Goal: Task Accomplishment & Management: Manage account settings

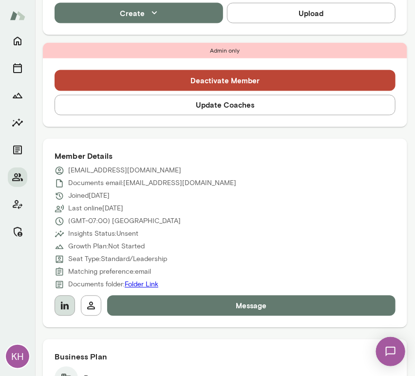
scroll to position [376, 0]
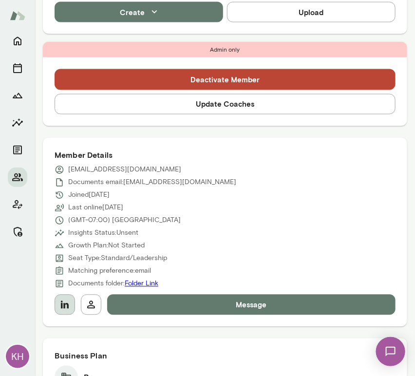
click at [65, 299] on icon "button" at bounding box center [65, 305] width 12 height 12
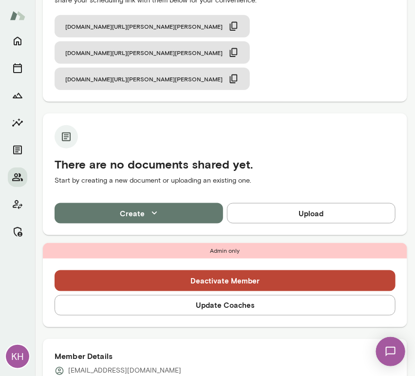
scroll to position [186, 0]
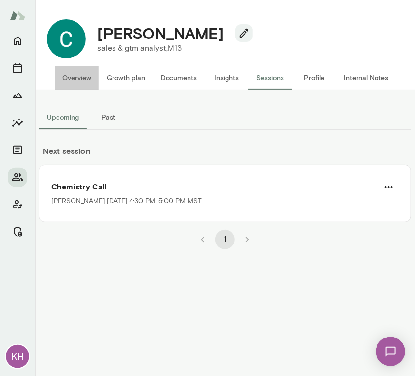
click at [85, 75] on button "Overview" at bounding box center [77, 77] width 44 height 23
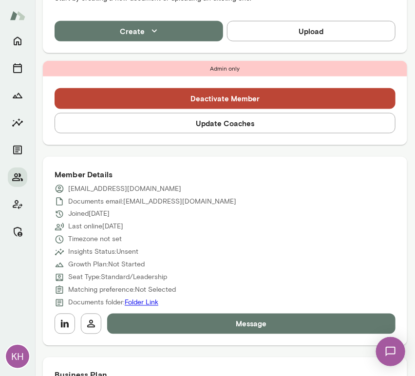
scroll to position [260, 0]
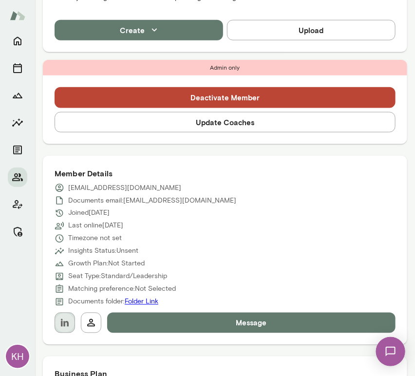
click at [62, 326] on icon "button" at bounding box center [65, 323] width 8 height 8
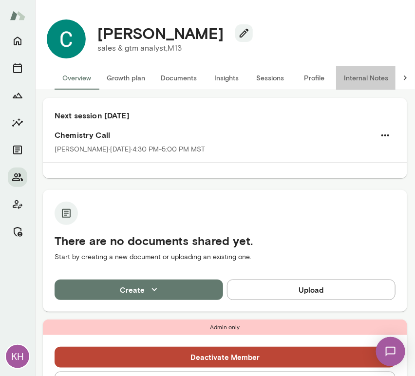
click at [361, 76] on button "Internal Notes" at bounding box center [366, 77] width 60 height 23
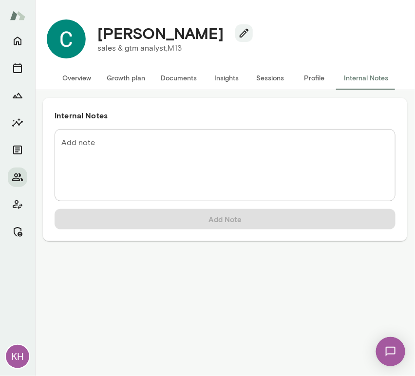
click at [108, 152] on textarea "Add note" at bounding box center [224, 165] width 327 height 56
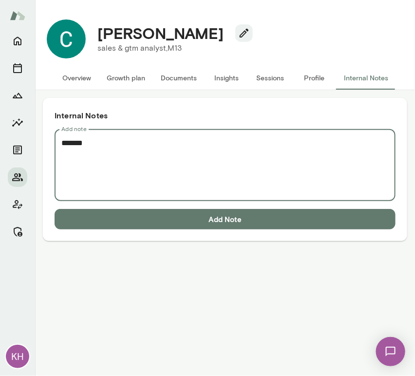
click at [79, 163] on textarea "*******" at bounding box center [224, 165] width 327 height 56
click at [101, 147] on textarea "*******" at bounding box center [224, 165] width 327 height 56
paste textarea "**********"
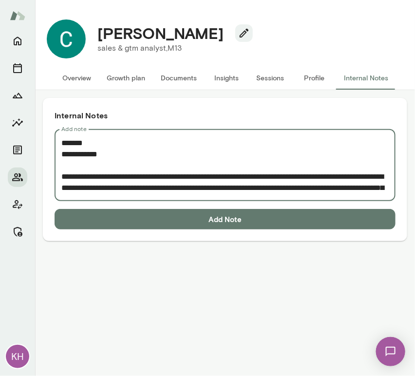
scroll to position [62, 0]
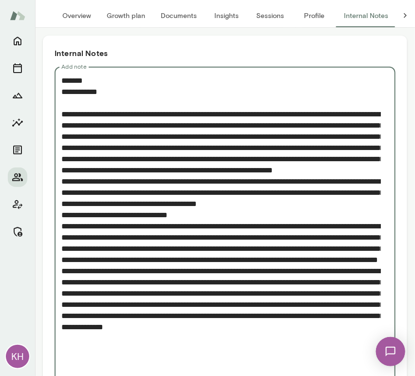
click at [61, 206] on textarea "Add note" at bounding box center [221, 226] width 320 height 303
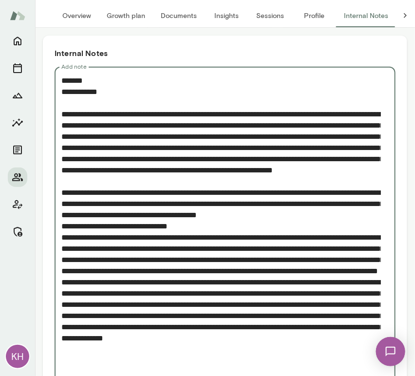
click at [63, 249] on textarea "Add note" at bounding box center [221, 232] width 320 height 314
drag, startPoint x: 181, startPoint y: 248, endPoint x: 56, endPoint y: 251, distance: 124.8
click at [56, 251] on div "* Add note" at bounding box center [225, 232] width 341 height 330
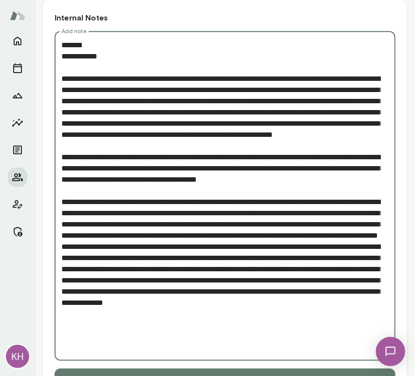
scroll to position [99, 0]
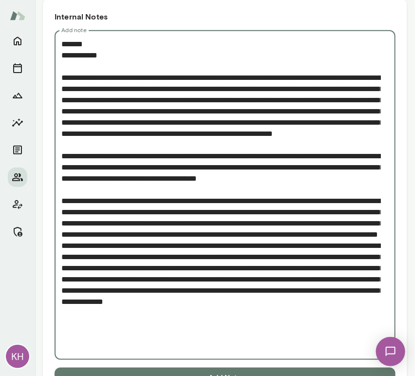
click at [61, 280] on textarea "Add note" at bounding box center [221, 195] width 320 height 314
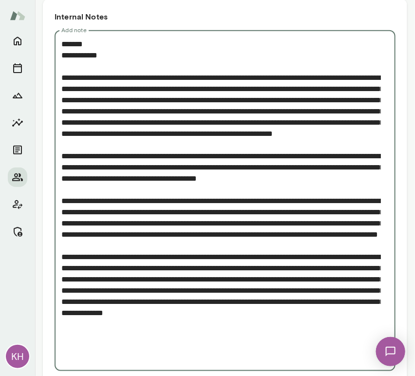
scroll to position [141, 0]
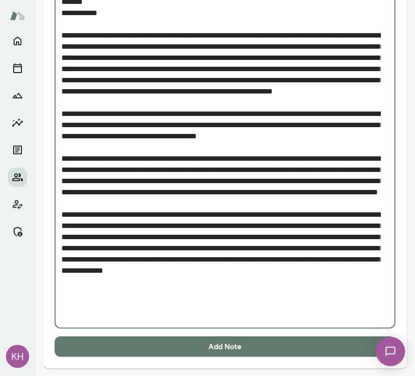
type textarea "**********"
click at [119, 346] on button "Add Note" at bounding box center [225, 347] width 341 height 20
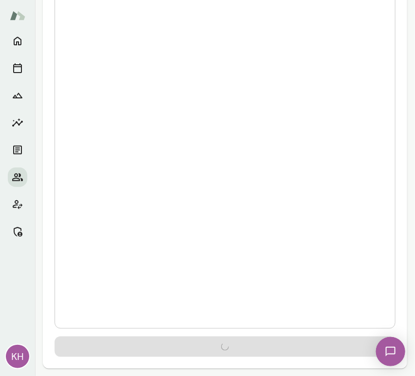
scroll to position [0, 0]
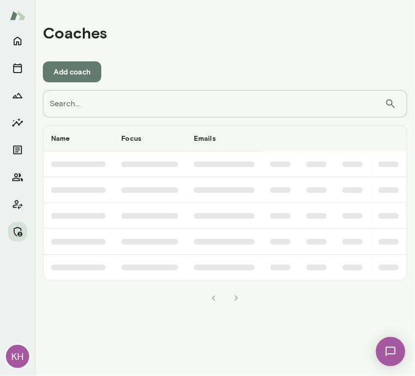
click at [75, 103] on input "Search..." at bounding box center [214, 103] width 342 height 27
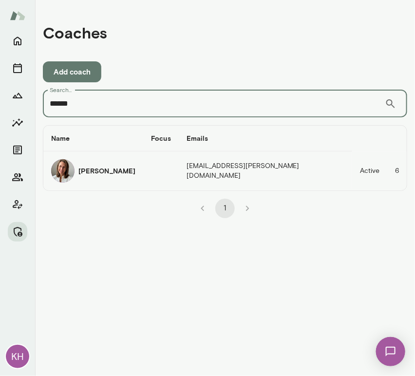
type input "******"
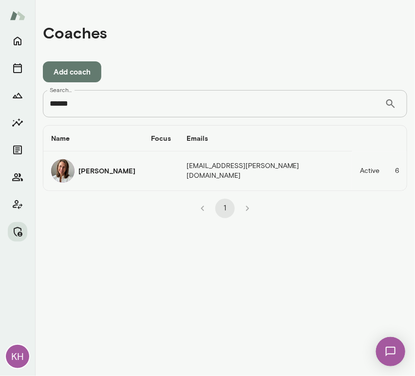
click at [63, 167] on img "coaches table" at bounding box center [62, 170] width 23 height 23
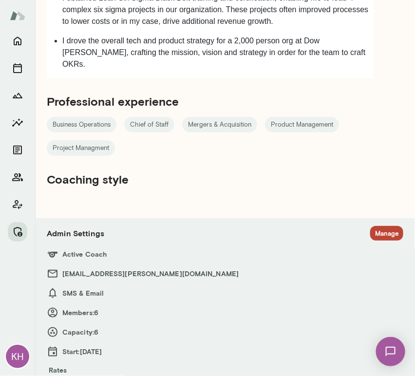
scroll to position [1017, 0]
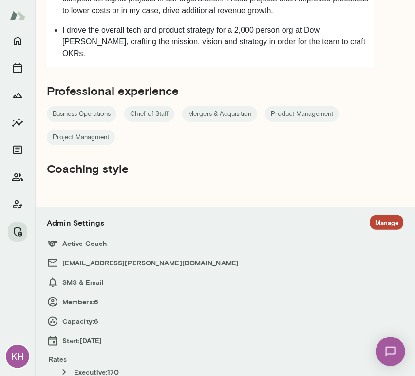
click at [376, 215] on section "Admin Settings Manage Active Coach andreamayendia@mento.co SMS & Email Members:…" at bounding box center [225, 303] width 357 height 177
click at [370, 215] on button "Manage" at bounding box center [386, 222] width 33 height 15
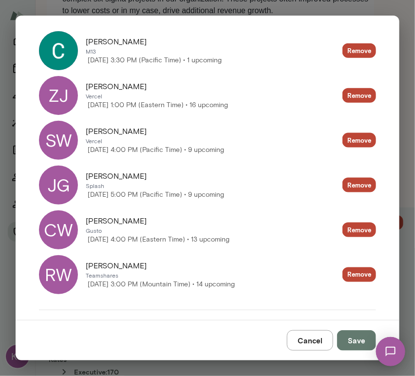
scroll to position [242, 0]
click at [60, 89] on div "ZJ" at bounding box center [58, 95] width 39 height 39
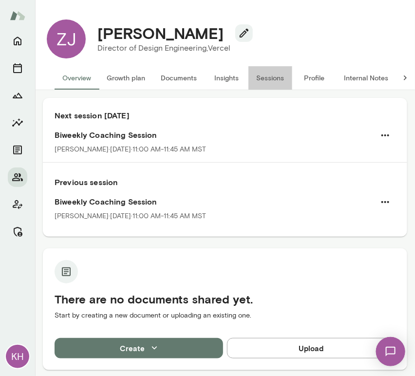
click at [271, 76] on button "Sessions" at bounding box center [270, 77] width 44 height 23
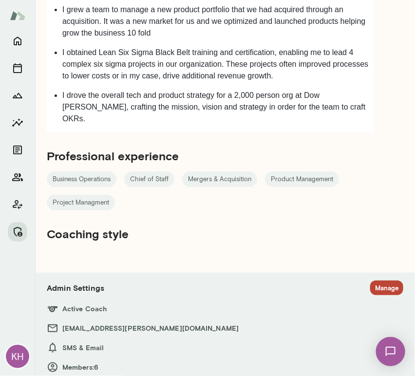
scroll to position [955, 0]
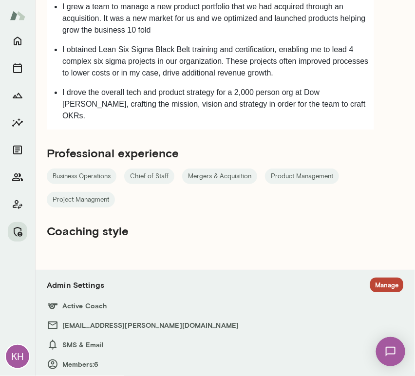
click at [380, 278] on button "Manage" at bounding box center [386, 285] width 33 height 15
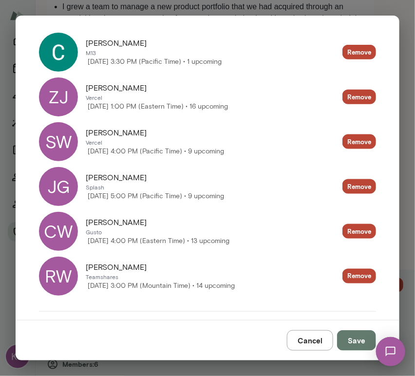
scroll to position [241, 0]
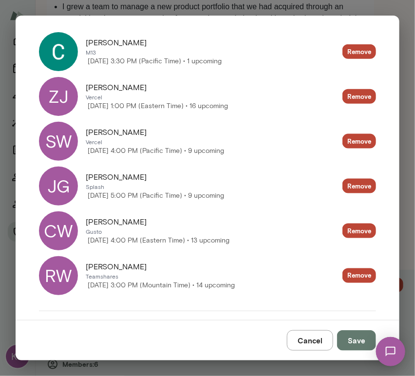
click at [64, 181] on div "JG" at bounding box center [58, 186] width 39 height 39
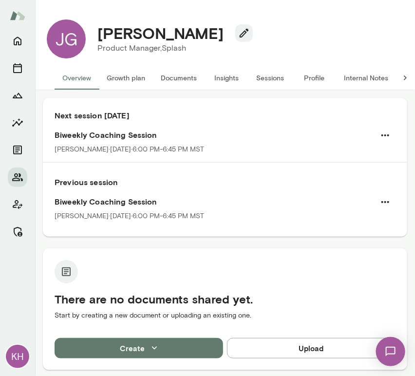
click at [267, 76] on button "Sessions" at bounding box center [270, 77] width 44 height 23
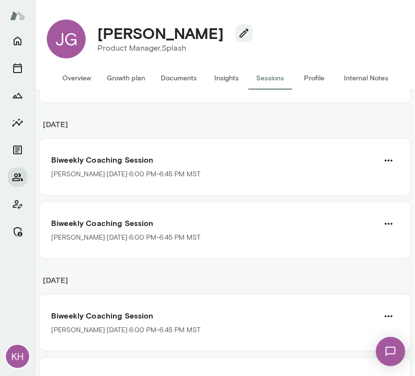
scroll to position [495, 0]
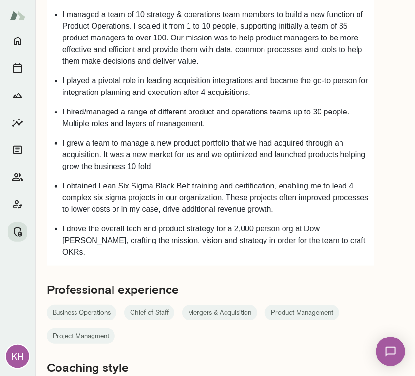
scroll to position [948, 0]
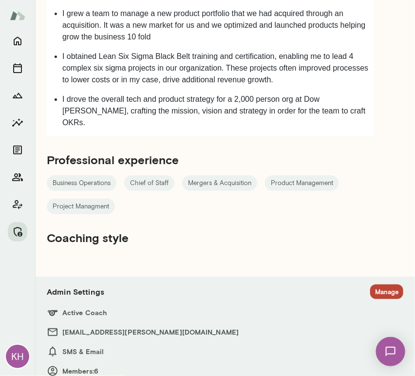
click at [376, 285] on button "Manage" at bounding box center [386, 292] width 33 height 15
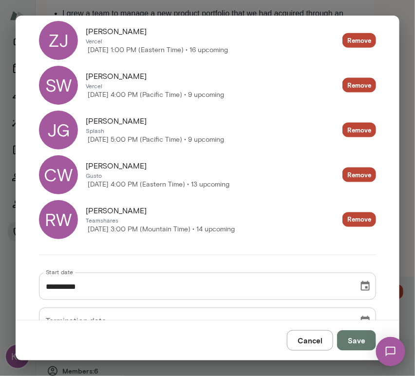
scroll to position [299, 0]
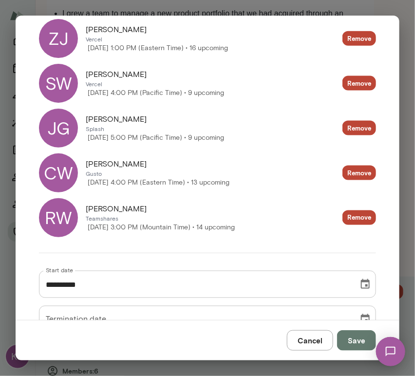
click at [58, 173] on div "CW" at bounding box center [58, 172] width 39 height 39
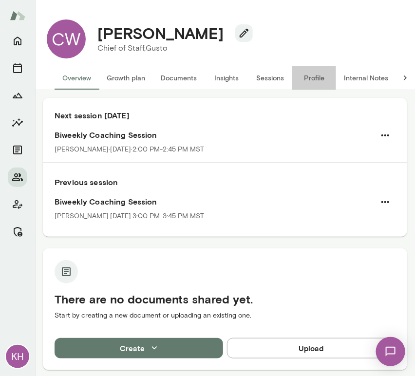
click at [309, 82] on button "Profile" at bounding box center [314, 77] width 44 height 23
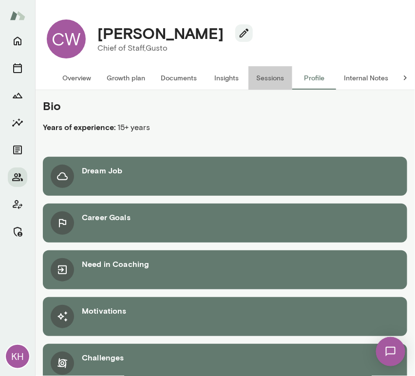
click at [277, 77] on button "Sessions" at bounding box center [270, 77] width 44 height 23
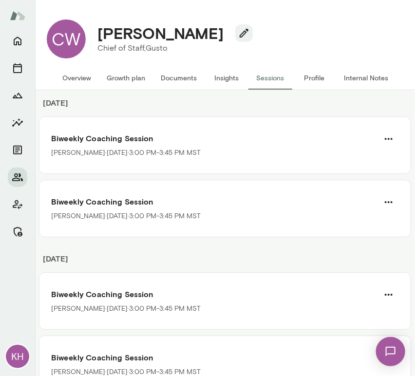
scroll to position [807, 0]
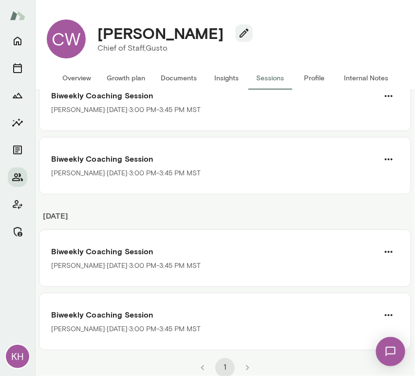
click at [183, 39] on h4 "Cindy Wang" at bounding box center [160, 33] width 126 height 19
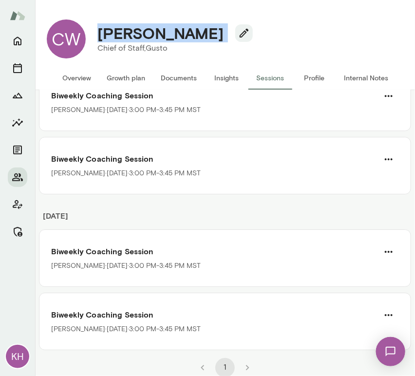
drag, startPoint x: 183, startPoint y: 39, endPoint x: 89, endPoint y: 42, distance: 93.6
click at [89, 42] on div "Cindy Wang Chief of Staff, Gusto" at bounding box center [171, 39] width 171 height 30
copy div "Cindy Wang"
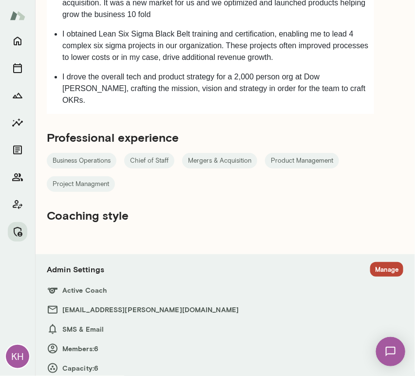
scroll to position [1017, 0]
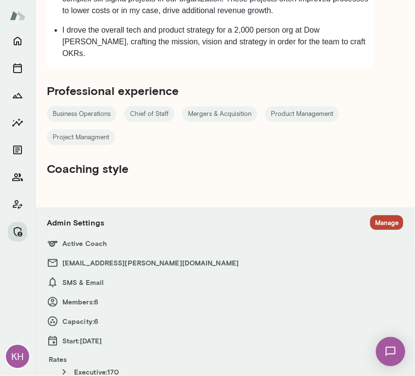
click at [367, 238] on h6 "Active Coach" at bounding box center [225, 244] width 357 height 12
click at [379, 215] on button "Manage" at bounding box center [386, 222] width 33 height 15
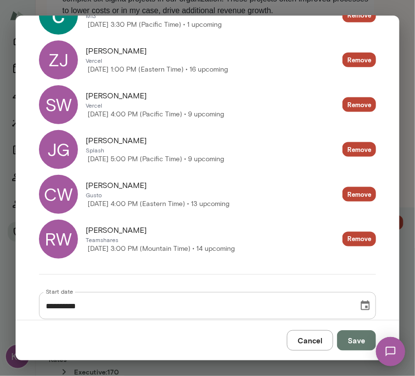
scroll to position [279, 0]
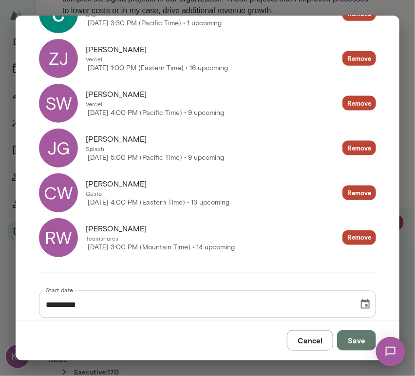
click at [72, 244] on div "RW" at bounding box center [58, 237] width 39 height 39
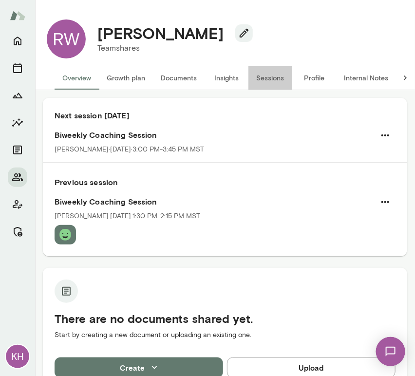
click at [261, 79] on button "Sessions" at bounding box center [270, 77] width 44 height 23
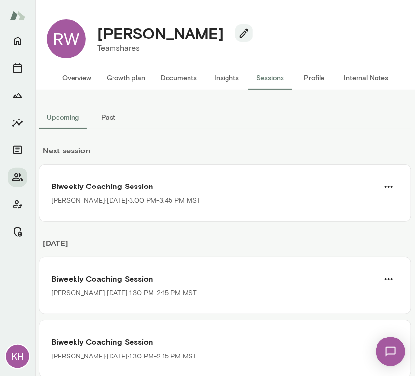
click at [103, 112] on button "Past" at bounding box center [109, 117] width 44 height 23
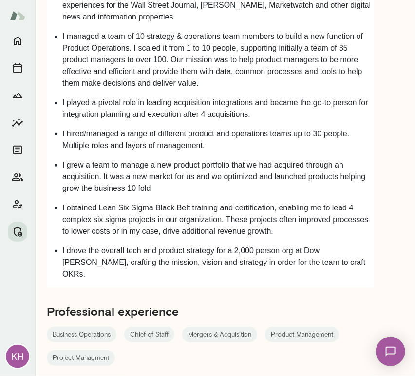
scroll to position [1017, 0]
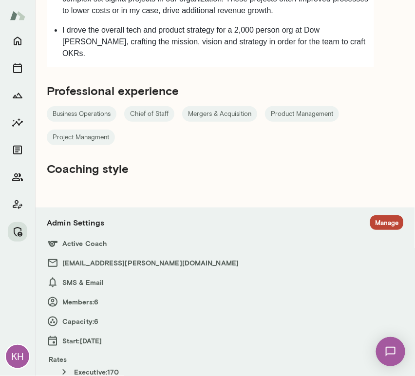
click at [370, 215] on button "Manage" at bounding box center [386, 222] width 33 height 15
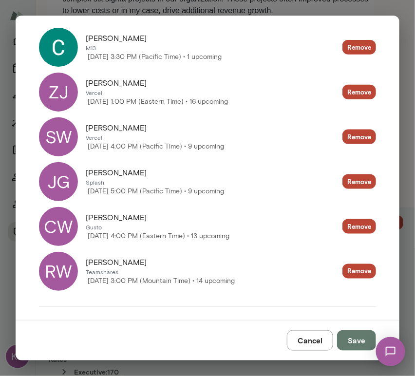
scroll to position [247, 0]
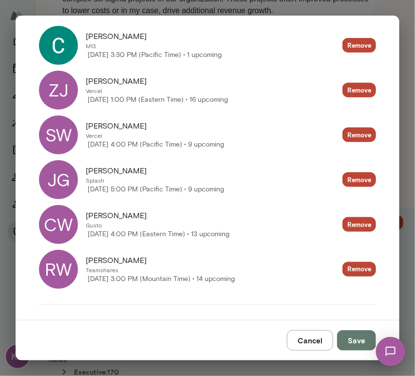
click at [71, 178] on div "JG" at bounding box center [58, 179] width 39 height 39
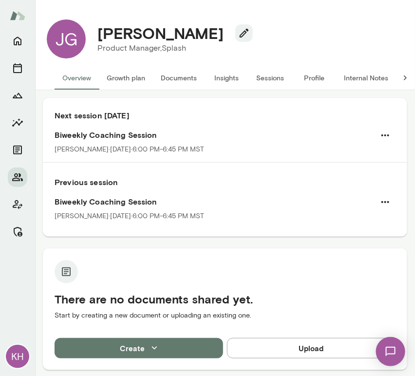
click at [266, 78] on button "Sessions" at bounding box center [270, 77] width 44 height 23
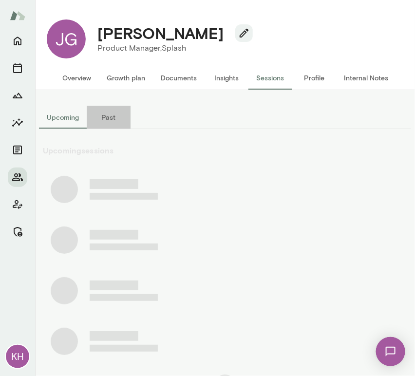
click at [109, 119] on button "Past" at bounding box center [109, 117] width 44 height 23
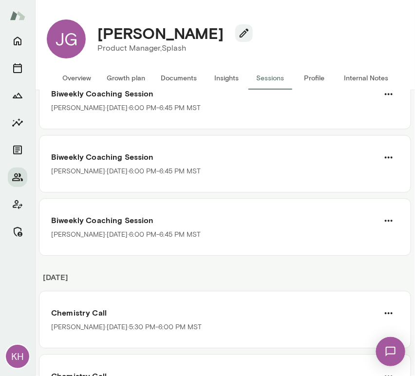
scroll to position [670, 0]
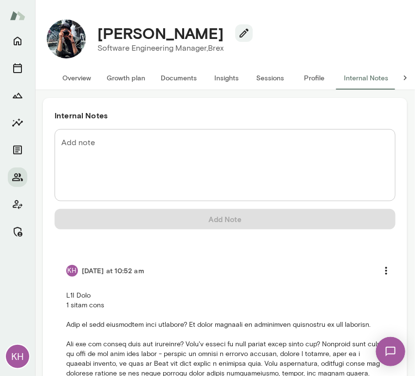
click at [69, 79] on button "Overview" at bounding box center [77, 77] width 44 height 23
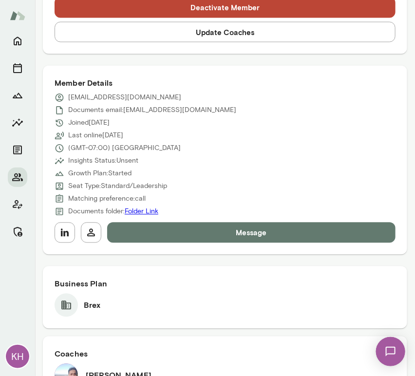
scroll to position [420, 0]
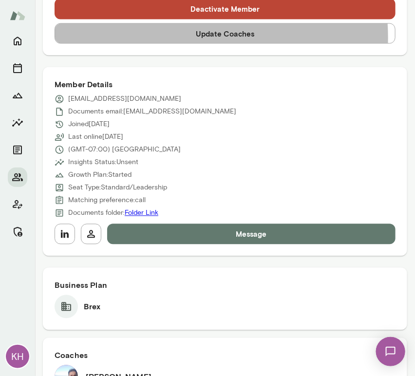
click at [177, 23] on button "Update Coaches" at bounding box center [225, 33] width 341 height 20
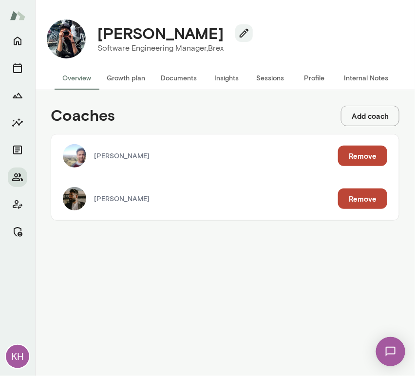
click at [356, 159] on button "Remove" at bounding box center [362, 156] width 49 height 20
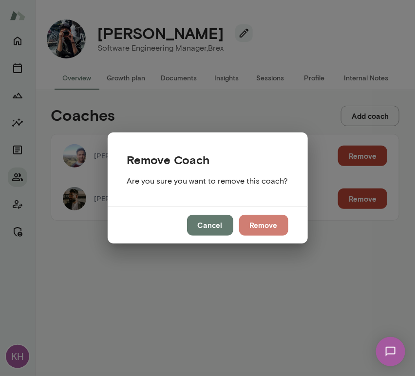
click at [273, 220] on button "Remove" at bounding box center [263, 225] width 49 height 20
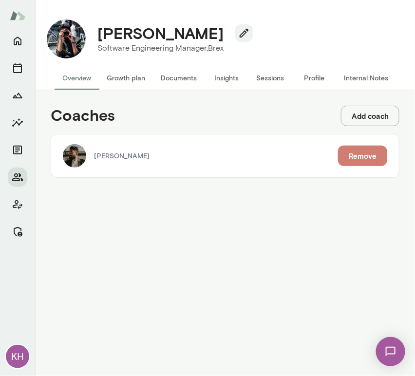
click at [356, 151] on button "Remove" at bounding box center [362, 156] width 49 height 20
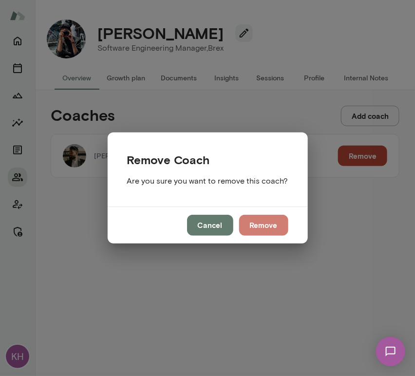
click at [268, 228] on button "Remove" at bounding box center [263, 225] width 49 height 20
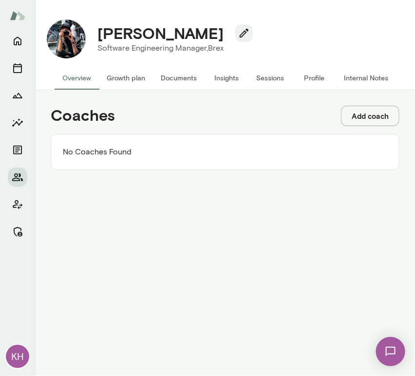
click at [370, 112] on button "Add coach" at bounding box center [370, 116] width 58 height 20
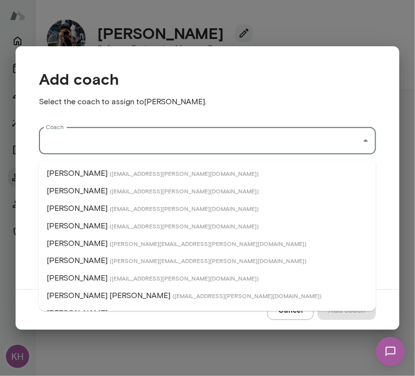
click at [123, 142] on input "Coach" at bounding box center [200, 141] width 314 height 19
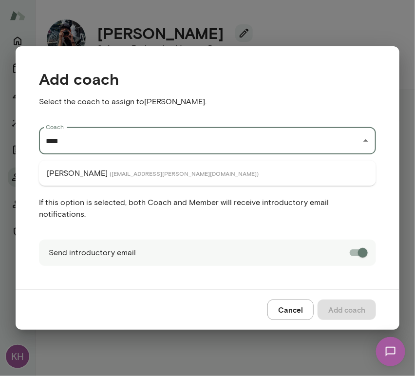
click at [129, 167] on li "Deepak Shrivastava ( deepakshrivastava@mento.co )" at bounding box center [207, 174] width 337 height 18
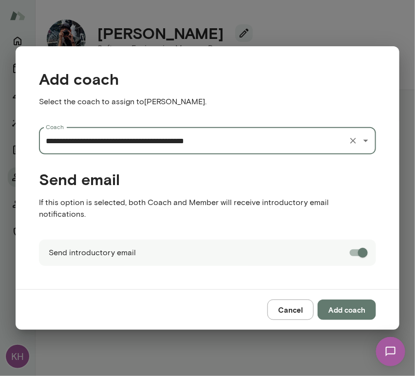
type input "**********"
click at [340, 307] on button "Add coach" at bounding box center [347, 310] width 58 height 20
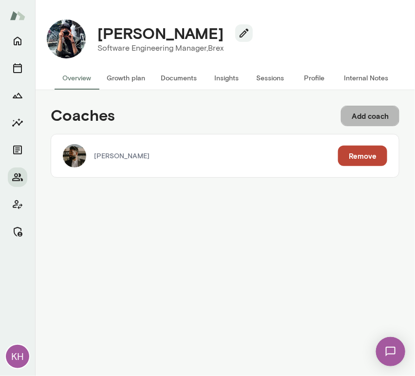
click at [366, 118] on button "Add coach" at bounding box center [370, 116] width 58 height 20
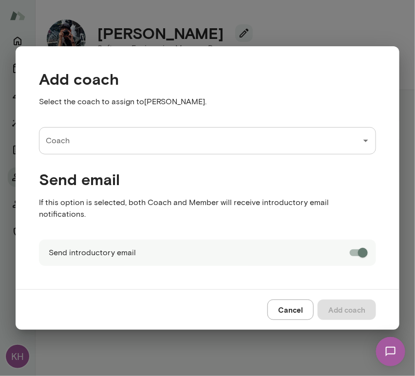
click at [185, 150] on input "Coach" at bounding box center [200, 141] width 314 height 19
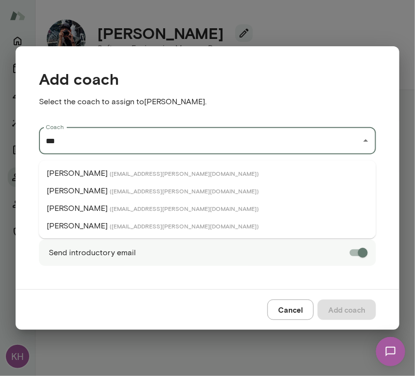
click at [90, 191] on p "Brian Lawrence" at bounding box center [77, 191] width 61 height 12
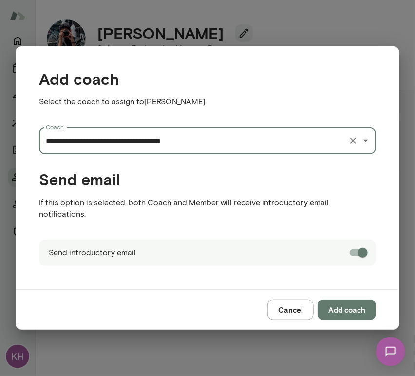
type input "**********"
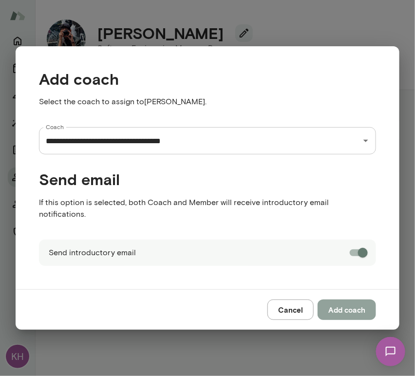
click at [341, 305] on button "Add coach" at bounding box center [347, 310] width 58 height 20
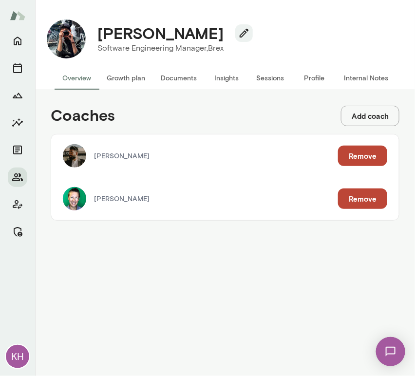
click at [350, 72] on button "Internal Notes" at bounding box center [366, 77] width 60 height 23
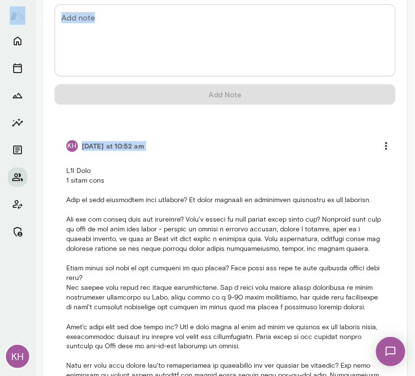
scroll to position [187, 0]
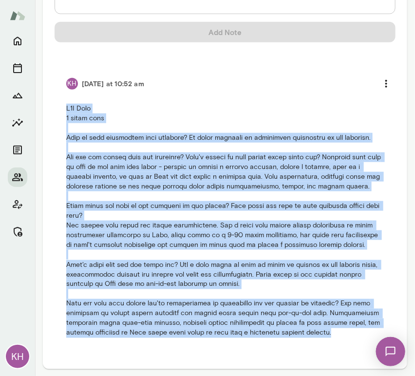
drag, startPoint x: 64, startPoint y: 167, endPoint x: 347, endPoint y: 350, distance: 336.8
click at [347, 350] on div "Add note * Add note Add Note KH Today at 10:52 am" at bounding box center [225, 150] width 341 height 416
copy p "B2B Brex 6 month term What is your experience with coaching? No prior coaching …"
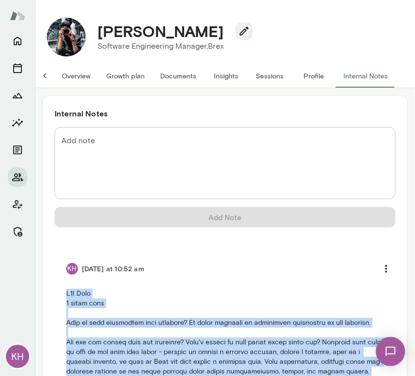
scroll to position [0, 0]
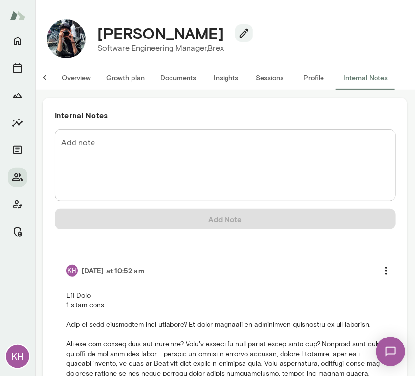
click at [126, 144] on textarea "Add note" at bounding box center [224, 165] width 327 height 56
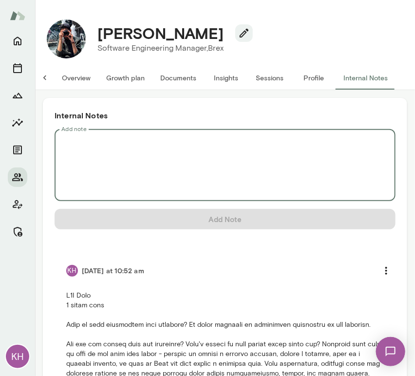
paste textarea "**********"
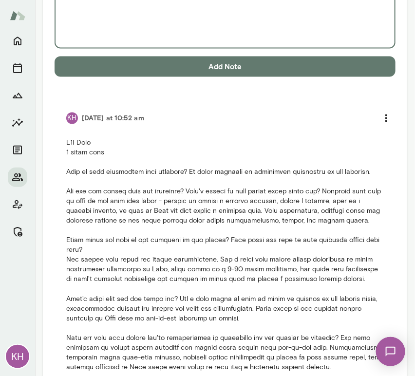
scroll to position [413, 0]
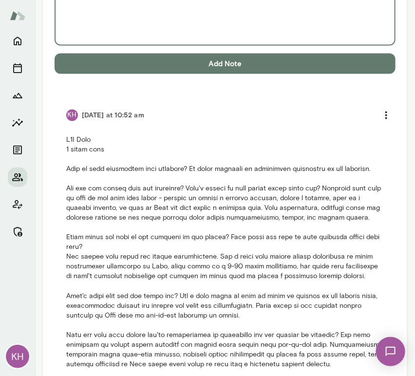
type textarea "**********"
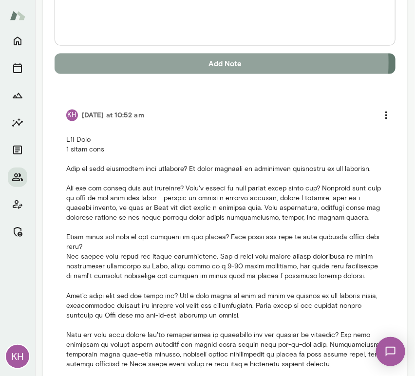
click at [194, 62] on button "Add Note" at bounding box center [225, 64] width 341 height 20
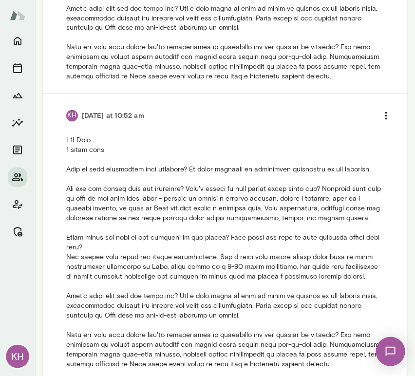
scroll to position [443, 0]
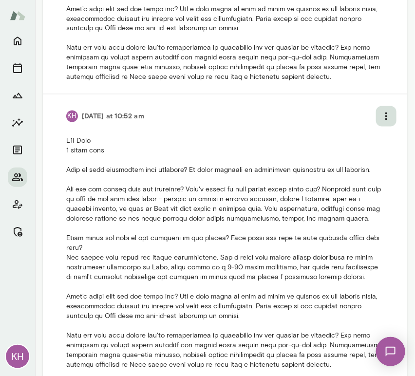
click at [385, 116] on icon "more" at bounding box center [386, 117] width 2 height 8
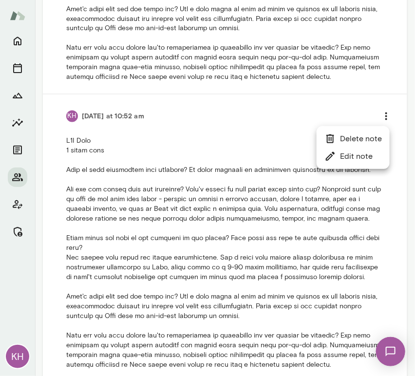
click at [346, 138] on li "Delete note" at bounding box center [353, 139] width 73 height 18
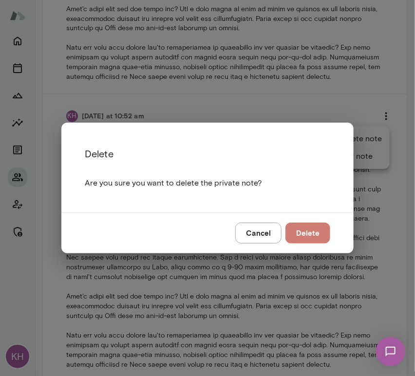
click at [310, 231] on button "Delete" at bounding box center [308, 233] width 45 height 20
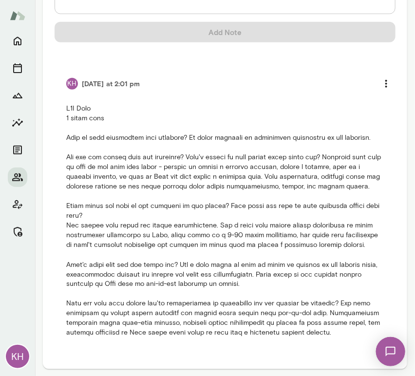
scroll to position [0, 0]
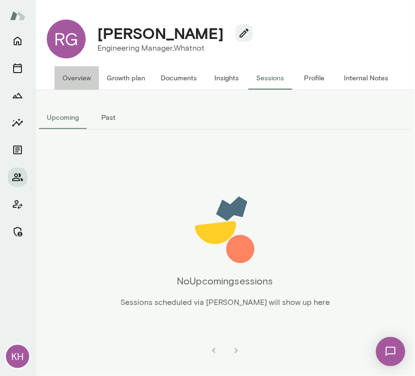
click at [90, 77] on button "Overview" at bounding box center [77, 77] width 44 height 23
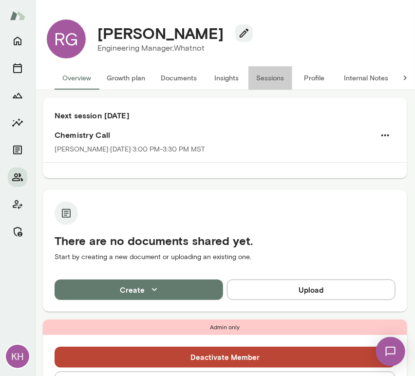
click at [264, 80] on button "Sessions" at bounding box center [270, 77] width 44 height 23
click at [355, 79] on button "Internal Notes" at bounding box center [366, 77] width 60 height 23
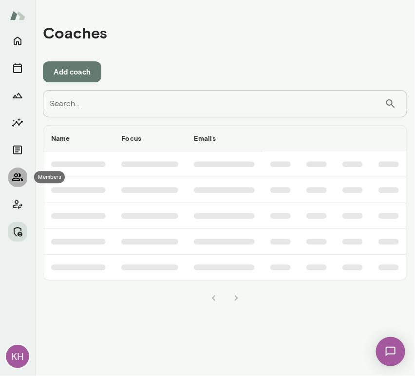
click at [17, 176] on icon "Members" at bounding box center [17, 177] width 11 height 8
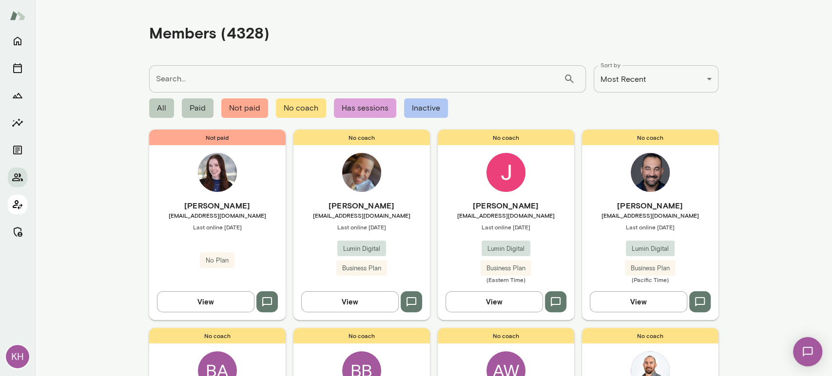
click at [16, 206] on icon "Client app" at bounding box center [18, 205] width 12 height 12
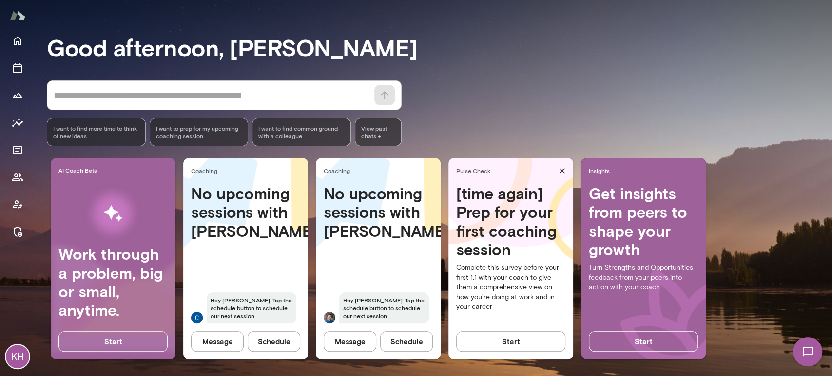
scroll to position [62, 0]
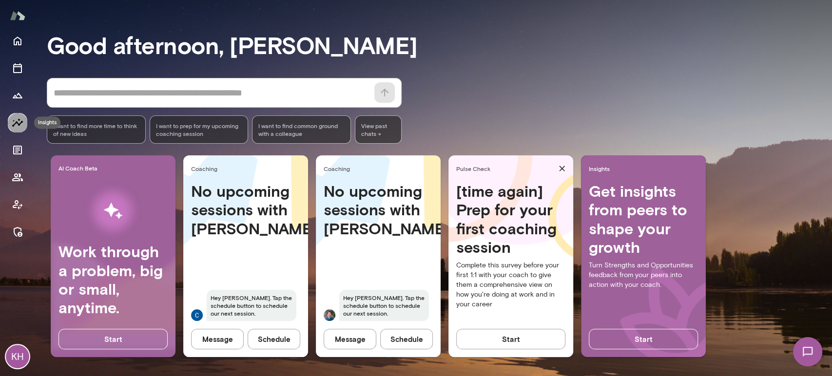
click at [19, 123] on icon "Insights" at bounding box center [18, 123] width 12 height 12
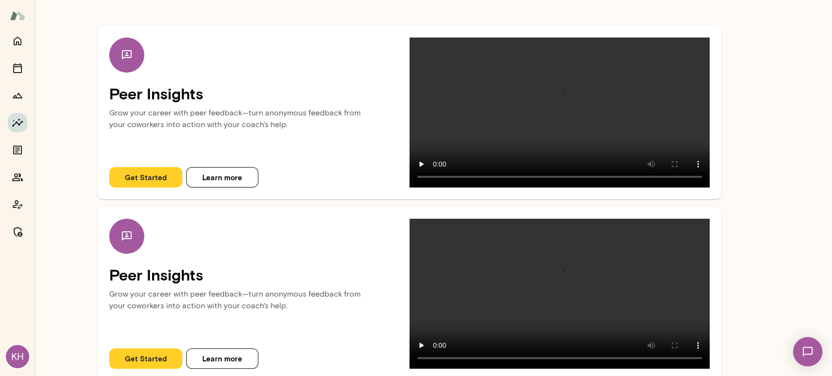
scroll to position [76, 0]
click at [149, 188] on button "Get Started" at bounding box center [145, 178] width 73 height 20
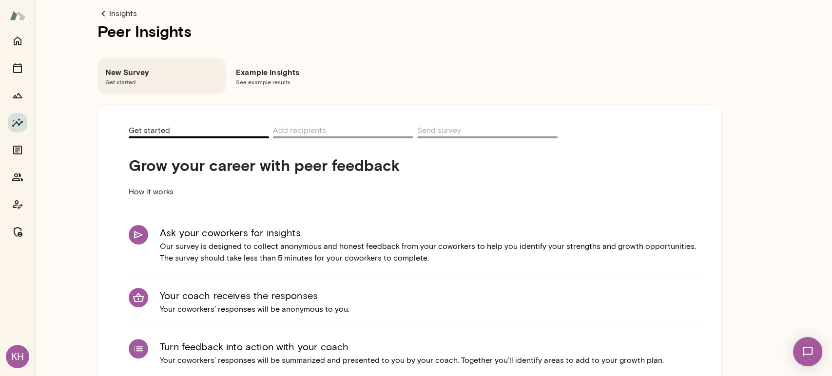
click at [105, 10] on icon at bounding box center [103, 14] width 12 height 12
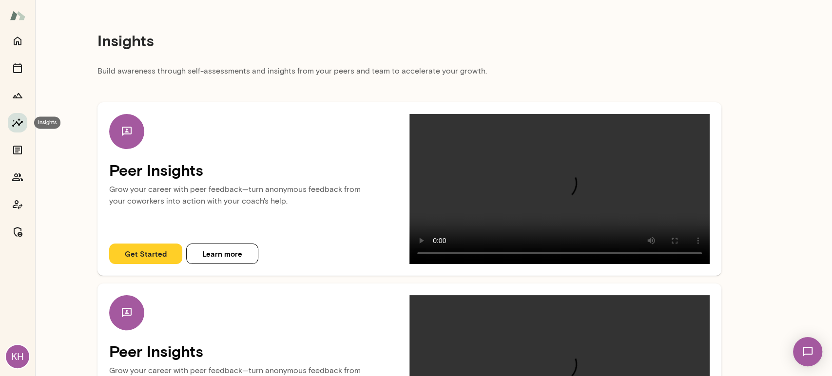
click at [19, 121] on icon "Insights" at bounding box center [18, 123] width 12 height 12
click at [14, 45] on icon "Home" at bounding box center [18, 41] width 12 height 12
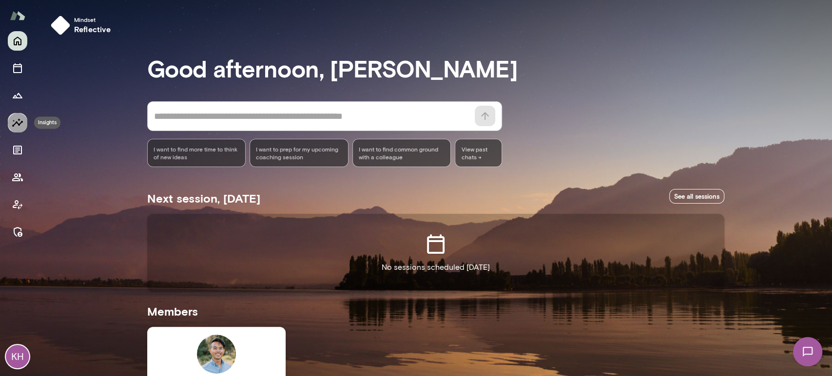
click at [22, 122] on icon "Insights" at bounding box center [17, 122] width 11 height 8
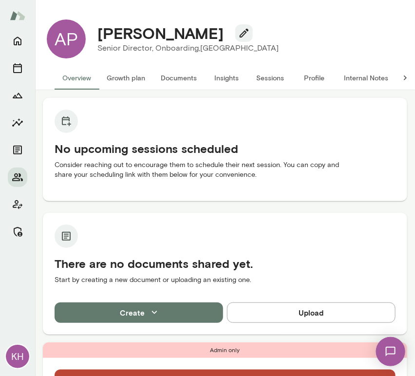
scroll to position [323, 0]
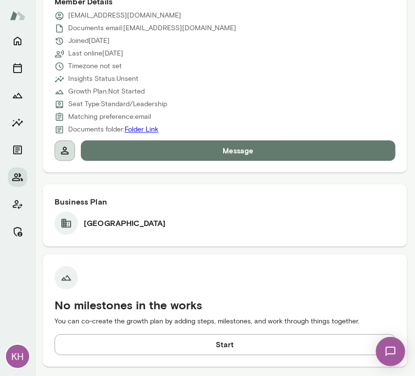
click at [63, 153] on icon "button" at bounding box center [65, 151] width 12 height 12
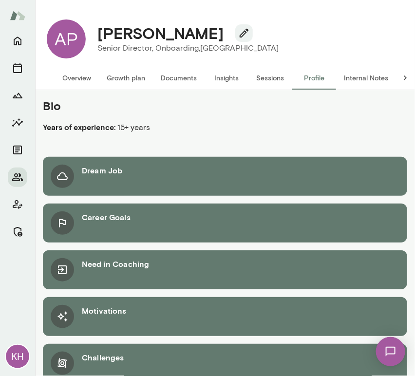
click at [68, 80] on button "Overview" at bounding box center [77, 77] width 44 height 23
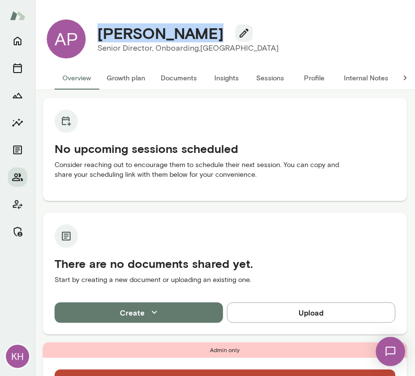
drag, startPoint x: 199, startPoint y: 30, endPoint x: 101, endPoint y: 27, distance: 98.0
click at [101, 27] on div "[PERSON_NAME]" at bounding box center [188, 33] width 197 height 19
copy h4 "[PERSON_NAME]"
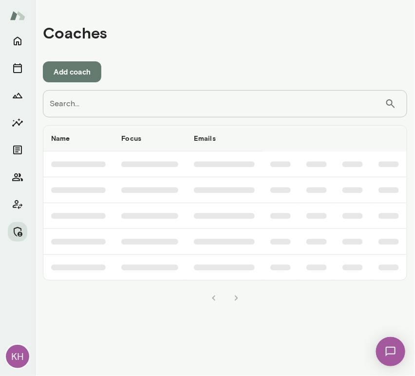
click at [155, 107] on input "Search..." at bounding box center [214, 103] width 342 height 27
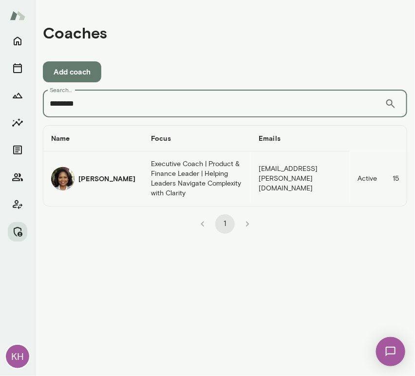
type input "********"
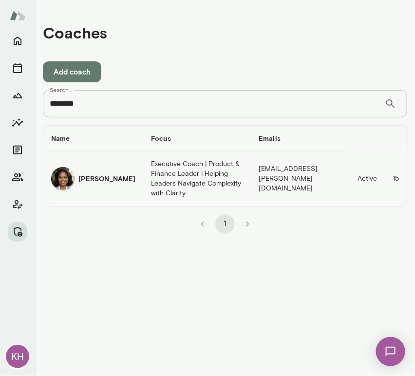
click at [59, 172] on img "coaches table" at bounding box center [62, 178] width 23 height 23
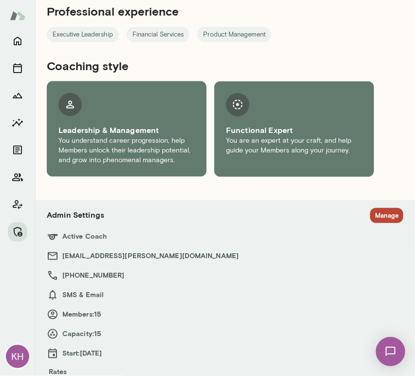
scroll to position [1228, 0]
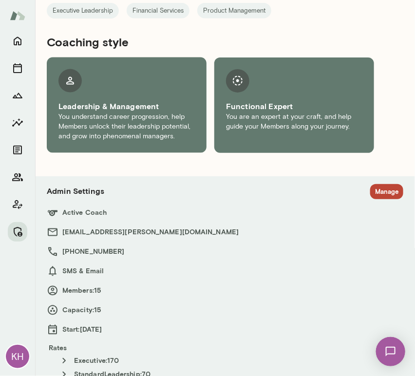
click at [374, 207] on h6 "Active Coach" at bounding box center [225, 213] width 357 height 12
click at [379, 184] on button "Manage" at bounding box center [386, 191] width 33 height 15
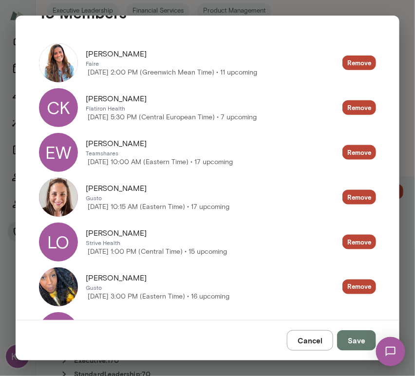
scroll to position [234, 0]
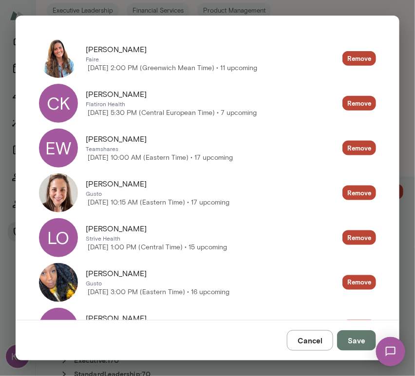
drag, startPoint x: 137, startPoint y: 139, endPoint x: 84, endPoint y: 136, distance: 53.2
click at [84, 136] on div "EW Ebony Williams Teamshares Wednesday, September 17 10:00 AM (Eastern Time) • …" at bounding box center [136, 148] width 194 height 39
copy span "Ebony Williams"
click at [63, 148] on div "EW" at bounding box center [58, 148] width 39 height 39
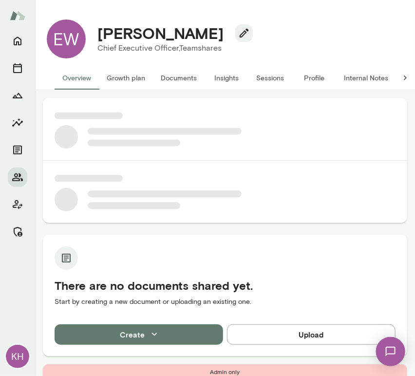
click at [261, 78] on button "Sessions" at bounding box center [270, 77] width 44 height 23
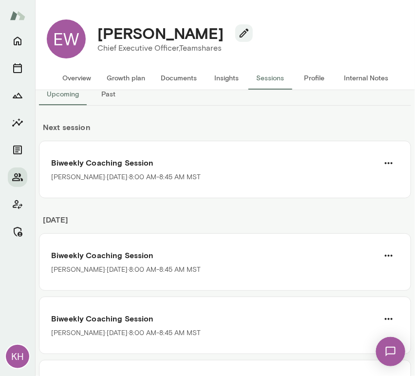
scroll to position [24, 0]
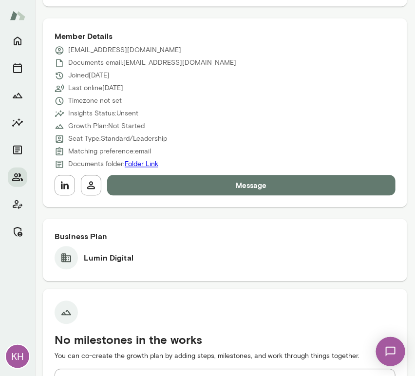
scroll to position [419, 0]
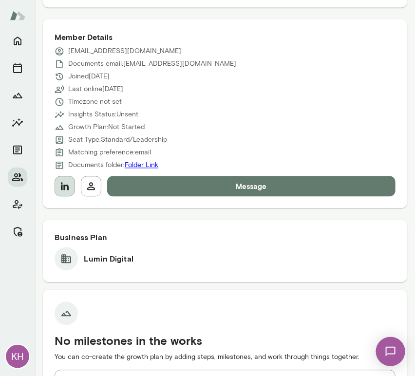
click at [62, 185] on icon "button" at bounding box center [65, 187] width 12 height 12
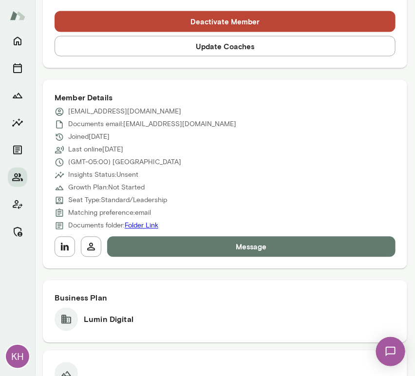
scroll to position [359, 0]
click at [64, 249] on icon "button" at bounding box center [65, 247] width 8 height 8
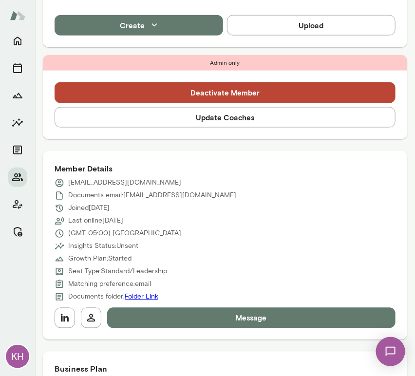
scroll to position [288, 0]
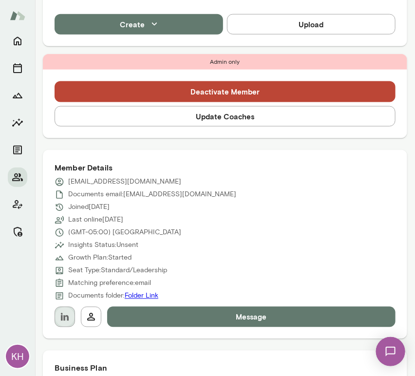
click at [64, 323] on button "button" at bounding box center [65, 317] width 20 height 20
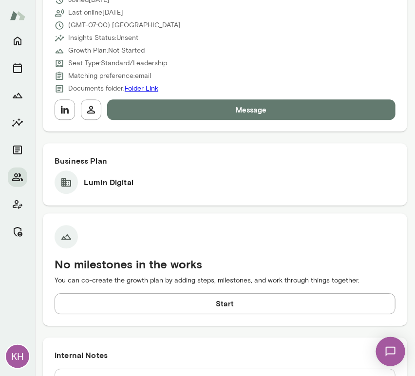
scroll to position [501, 0]
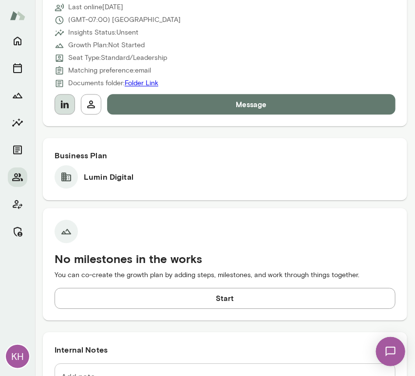
click at [66, 108] on icon "button" at bounding box center [65, 104] width 12 height 12
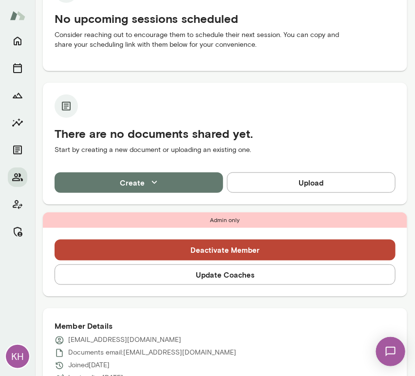
scroll to position [0, 0]
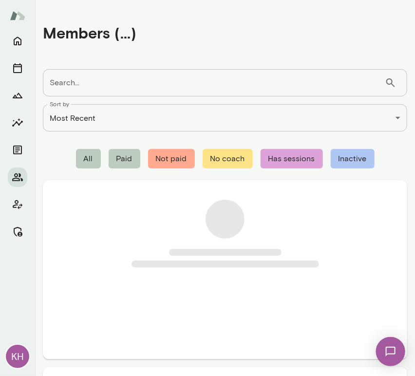
click at [81, 80] on input "Search..." at bounding box center [214, 82] width 342 height 27
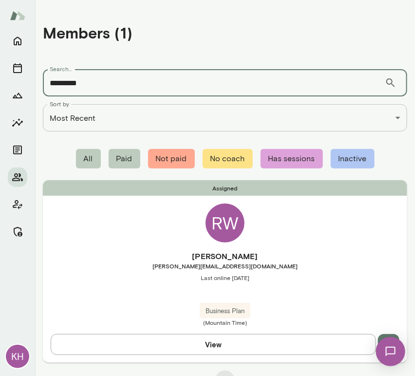
type input "*********"
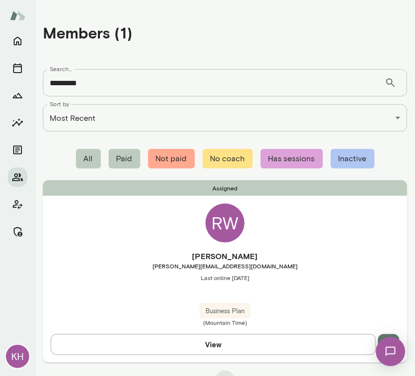
click at [135, 280] on span "Last online [DATE]" at bounding box center [225, 278] width 364 height 8
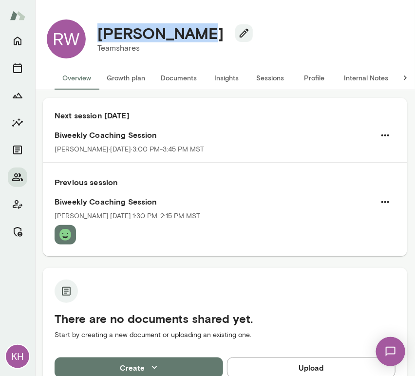
drag, startPoint x: 205, startPoint y: 34, endPoint x: 95, endPoint y: 34, distance: 110.6
click at [95, 34] on div "[PERSON_NAME]" at bounding box center [171, 33] width 163 height 19
copy h4 "[PERSON_NAME]"
click at [273, 76] on button "Sessions" at bounding box center [270, 77] width 44 height 23
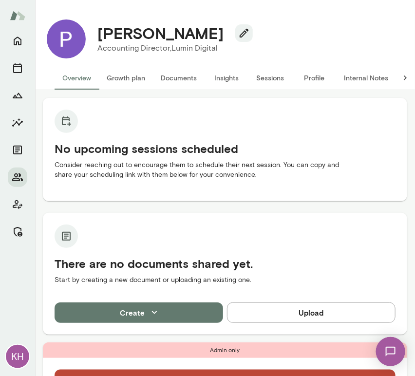
drag, startPoint x: 214, startPoint y: 34, endPoint x: 78, endPoint y: 38, distance: 136.5
click at [78, 38] on div "Priscilla Romero Accounting Director, Lumin Digital" at bounding box center [225, 39] width 372 height 55
copy div "KH Priscilla Romero"
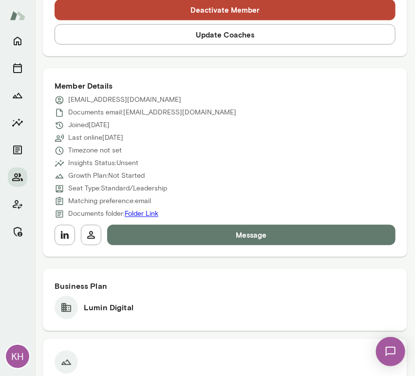
scroll to position [371, 0]
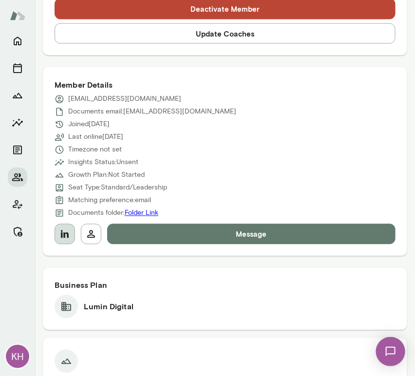
click at [67, 233] on icon "button" at bounding box center [65, 234] width 8 height 8
